Goal: Task Accomplishment & Management: Manage account settings

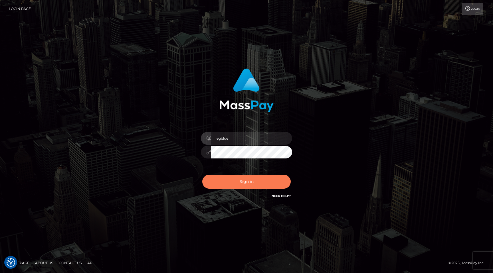
click at [274, 184] on button "Sign in" at bounding box center [246, 182] width 88 height 14
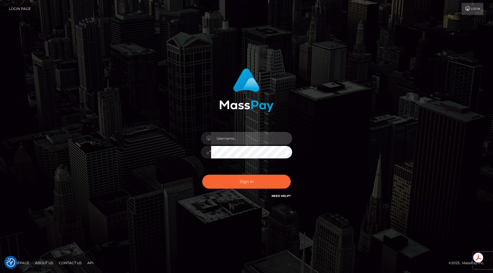
type input "egblue"
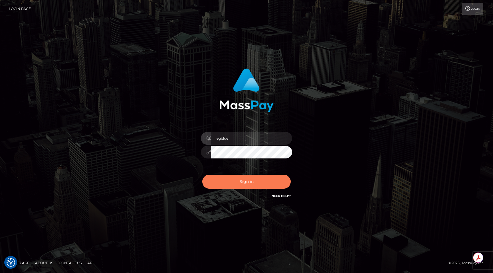
click at [274, 184] on button "Sign in" at bounding box center [246, 182] width 88 height 14
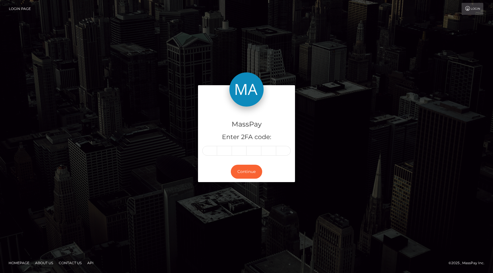
click at [206, 152] on input "text" at bounding box center [209, 151] width 15 height 10
type input "1"
type input "0"
type input "4"
type input "6"
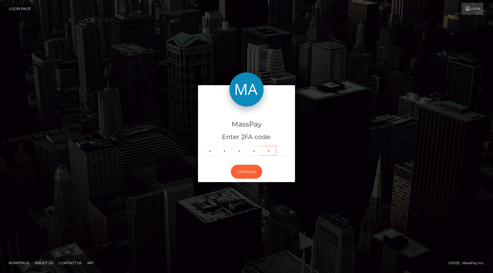
type input "6"
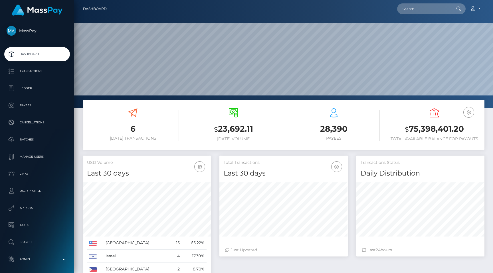
scroll to position [101, 128]
click at [417, 9] on input "text" at bounding box center [424, 8] width 54 height 11
paste input "pout_VS5hHc84kIciu"
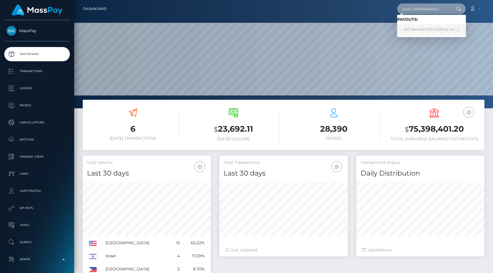
type input "pout_VS5hHc84kIciu"
click at [432, 27] on link "IAG Services FZCO (Whop Inc - )" at bounding box center [431, 29] width 69 height 11
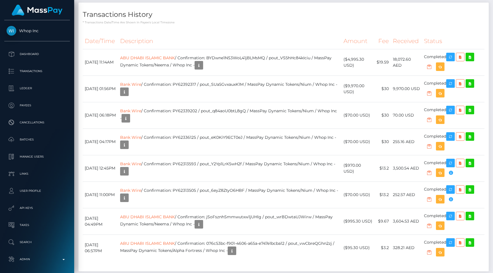
scroll to position [508, 0]
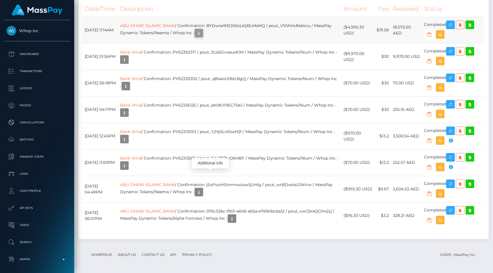
click at [203, 37] on button "button" at bounding box center [199, 33] width 9 height 9
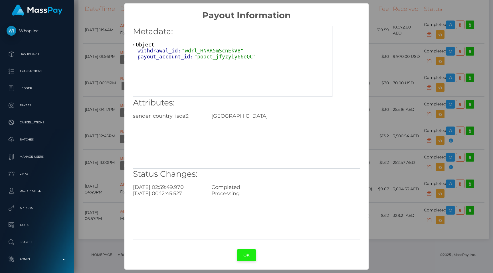
click at [244, 258] on button "OK" at bounding box center [246, 256] width 19 height 12
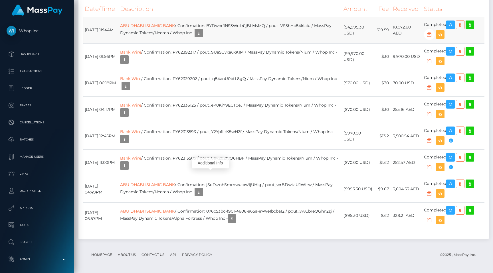
click at [291, 43] on td "ABU DHABI ISLAMIC BANK / Confirmation: BYDwne1NS3WoL41jBLMsMQ / pout_VS5hHc84kI…" at bounding box center [230, 30] width 224 height 27
click at [188, 150] on td "Bank Wire / Confirmation: PY62313593 / pout_Y2Yp1LrK5wH2f / MassPay Dynamic Tok…" at bounding box center [230, 136] width 224 height 27
click at [242, 150] on td "Bank Wire / Confirmation: PY62313593 / pout_Y2Yp1LrK5wH2f / MassPay Dynamic Tok…" at bounding box center [230, 136] width 224 height 27
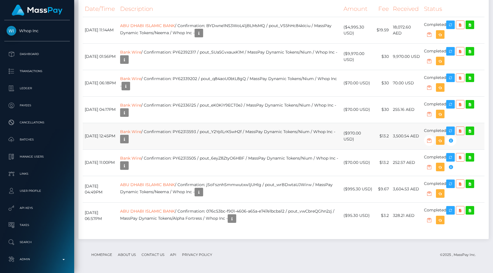
click at [242, 150] on td "Bank Wire / Confirmation: PY62313593 / pout_Y2Yp1LrK5wH2f / MassPay Dynamic Tok…" at bounding box center [230, 136] width 224 height 27
copy td "pout_Y2Yp1LrK5wH2f"
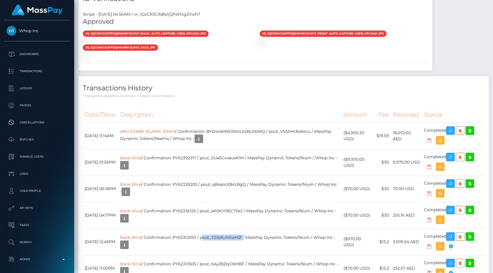
scroll to position [0, 0]
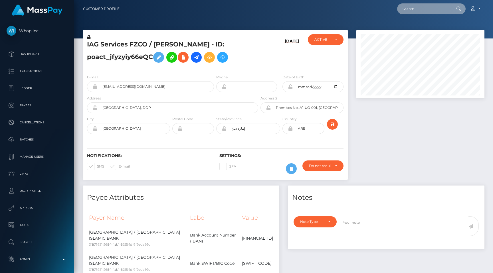
click at [409, 13] on input "text" at bounding box center [424, 8] width 54 height 11
paste input "pout_XCPoVhBOkzF0E"
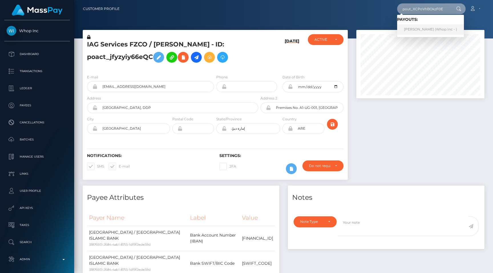
type input "pout_XCPoVhBOkzF0E"
click at [428, 30] on link "ANTHONY MARK NUCCI (Whop Inc - )" at bounding box center [430, 29] width 67 height 11
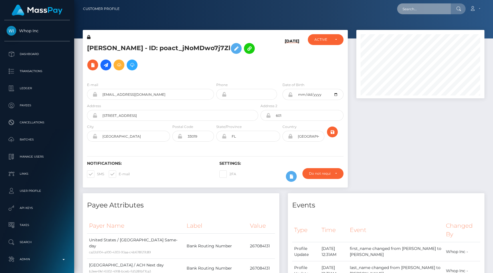
click at [413, 8] on input "text" at bounding box center [424, 8] width 54 height 11
paste input "ilZV7lplvMm0PtwhiIDp7lpI"
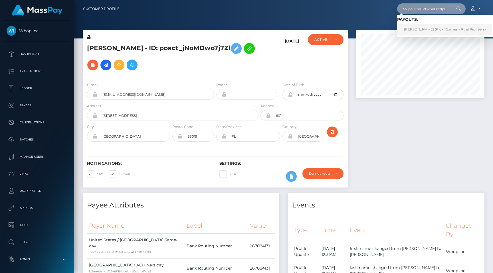
type input "ilZV7lplvMm0PtwhiIDp7lpI"
click at [418, 27] on link "GABRIEL AARON RABAGO (Kickr Games - Pixel Pioneers)" at bounding box center [445, 29] width 96 height 11
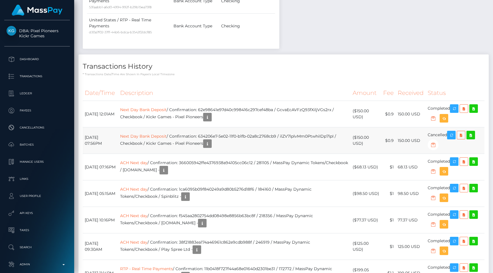
scroll to position [69, 128]
click at [450, 133] on icon "button" at bounding box center [451, 135] width 7 height 7
drag, startPoint x: 205, startPoint y: 137, endPoint x: 268, endPoint y: 138, distance: 63.7
click at [269, 138] on td "Next Day Bank Deposit / Confirmation: 634206e7-5e02-11f0-b1fb-02a8c2768cb9 / il…" at bounding box center [234, 141] width 233 height 27
click at [298, 145] on td "Next Day Bank Deposit / Confirmation: 634206e7-5e02-11f0-b1fb-02a8c2768cb9 / il…" at bounding box center [234, 141] width 233 height 27
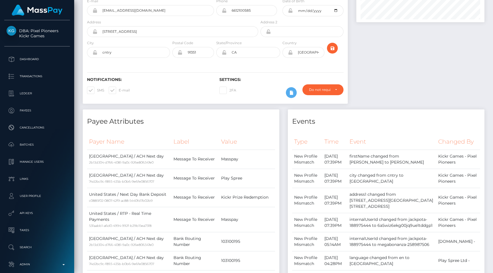
scroll to position [0, 0]
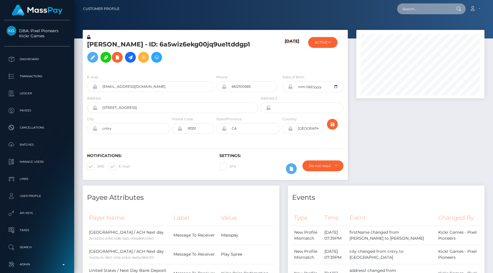
click at [415, 11] on input "text" at bounding box center [424, 8] width 54 height 11
paste input "LxALzBz65MUUFnO2PlrEBvZY"
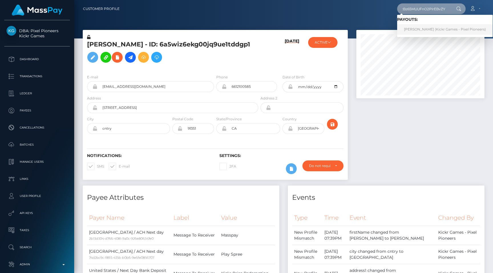
type input "LxALzBz65MUUFnO2PlrEBvZY"
click at [411, 30] on link "JENNIFER LYNN SALIERNO (Kickr Games - Pixel Pioneers)" at bounding box center [445, 29] width 96 height 11
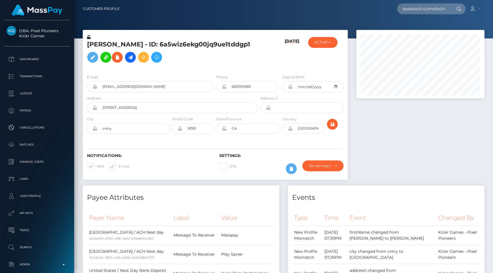
scroll to position [0, 0]
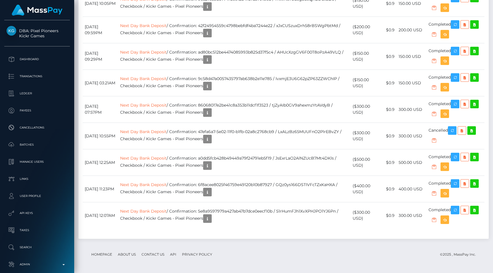
scroll to position [69, 128]
click at [274, 105] on td "Next Day Bank Deposit / Confirmation: 86068017e2be41c8a353b11dcf1f3523 / tjZyAI…" at bounding box center [234, 109] width 233 height 27
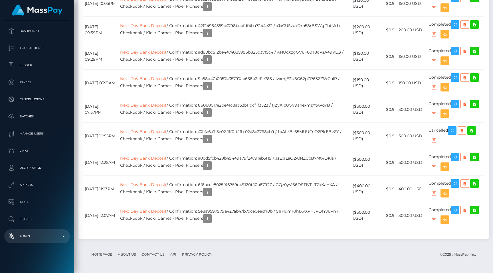
click at [39, 241] on p "Admin" at bounding box center [37, 236] width 61 height 9
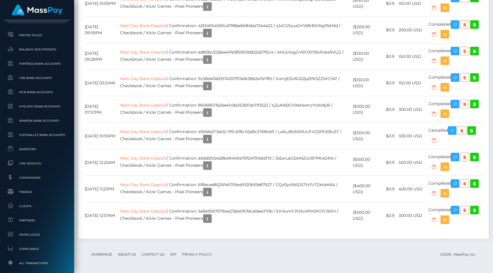
scroll to position [347, 0]
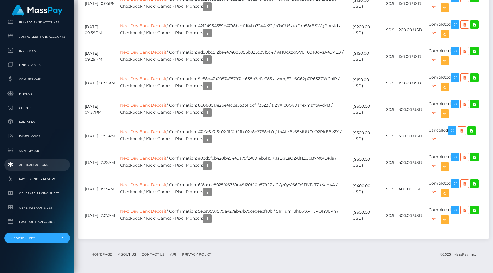
click at [34, 167] on span "All Transactions" at bounding box center [37, 165] width 61 height 7
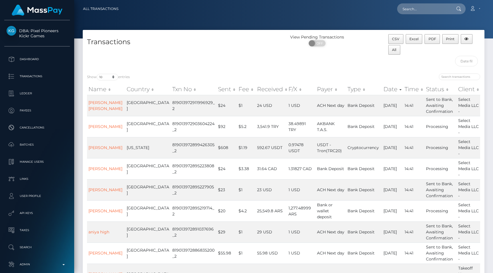
click at [184, 62] on div "Transactions" at bounding box center [183, 51] width 201 height 35
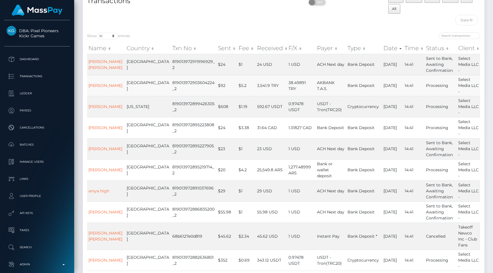
scroll to position [41, 0]
click at [104, 35] on select "10 25 50 100 250 500 1,000 3,500 All" at bounding box center [107, 36] width 21 height 7
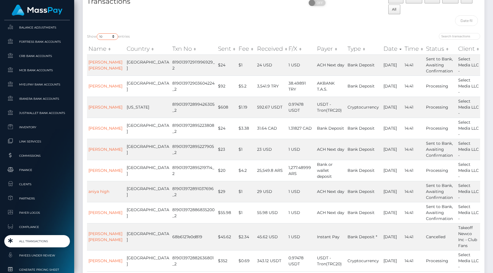
scroll to position [295, 0]
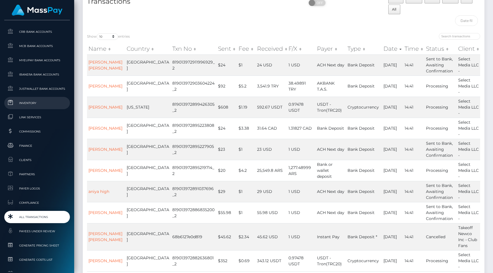
click at [40, 100] on span "Inventory" at bounding box center [37, 103] width 61 height 7
click at [108, 37] on select "10 25 50 100 250 500 1,000 3,500 All" at bounding box center [107, 36] width 21 height 7
select select "250"
click at [97, 33] on select "10 25 50 100 250 500 1,000 3,500 All" at bounding box center [107, 36] width 21 height 7
click at [163, 29] on div "Show 10 25 50 100 250 500 1,000 3,500 All entries Name Country Txn No Sent Fee …" at bounding box center [284, 162] width 402 height 266
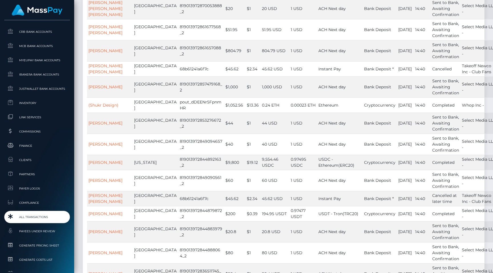
scroll to position [1570, 0]
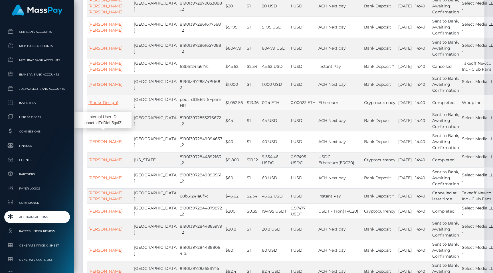
click at [103, 105] on link "(Shukr Design)" at bounding box center [103, 102] width 30 height 5
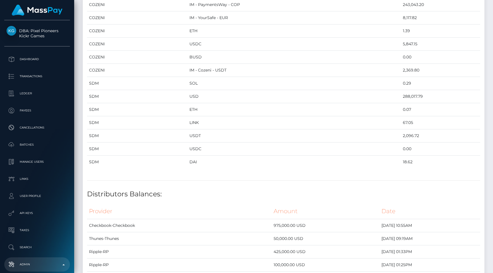
scroll to position [937, 0]
click at [217, 156] on td "USDC" at bounding box center [295, 150] width 214 height 13
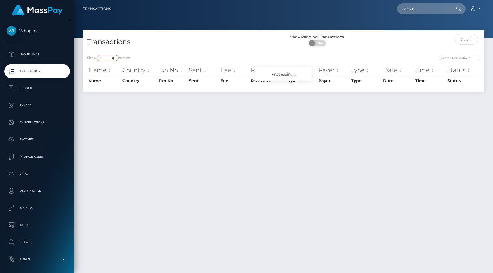
click at [111, 59] on select "10 25 50 100 250 500 1,000 3,500 All" at bounding box center [107, 58] width 21 height 7
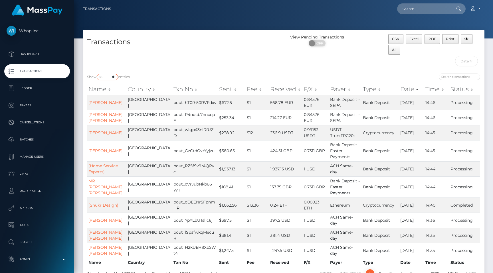
select select "250"
click at [97, 74] on select "10 25 50 100 250 500 1,000 3,500 All" at bounding box center [107, 77] width 21 height 7
click at [202, 59] on div "Transactions" at bounding box center [183, 51] width 201 height 35
